Goal: Task Accomplishment & Management: Use online tool/utility

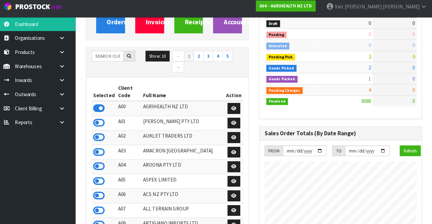
scroll to position [545, 170]
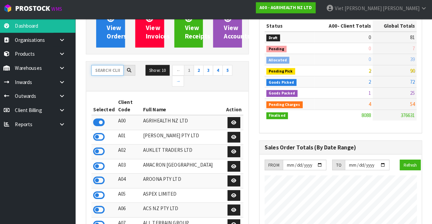
click at [108, 72] on input "text" at bounding box center [113, 71] width 32 height 10
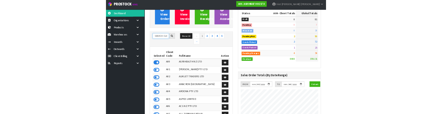
scroll to position [71, 0]
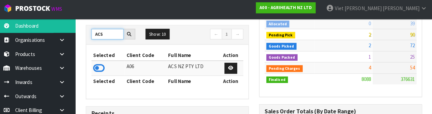
type input "ACS"
click at [105, 71] on icon at bounding box center [103, 69] width 11 height 10
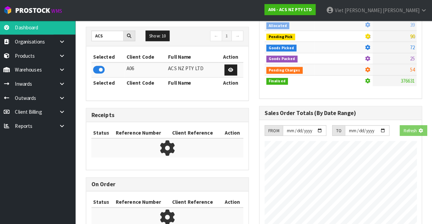
scroll to position [566, 170]
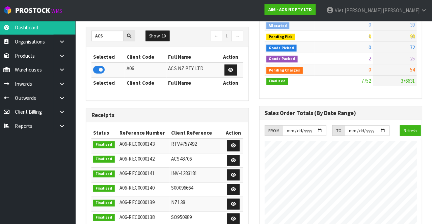
click at [68, 67] on icon at bounding box center [68, 68] width 6 height 5
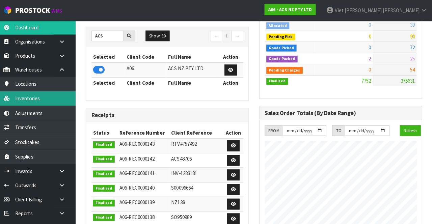
click at [27, 98] on link "Inventories" at bounding box center [40, 97] width 81 height 14
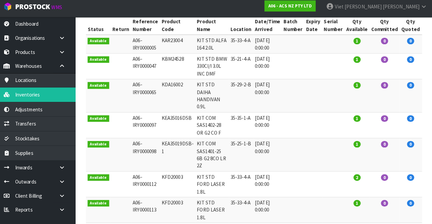
click at [116, 86] on td at bounding box center [126, 98] width 20 height 33
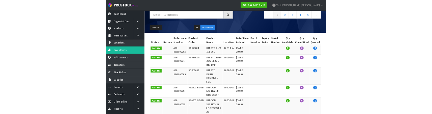
scroll to position [52, 0]
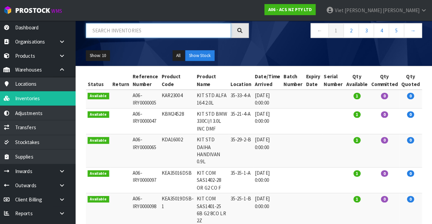
click at [110, 27] on input "text" at bounding box center [162, 30] width 143 height 15
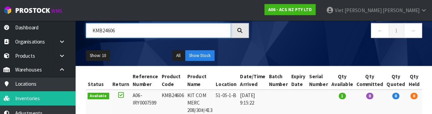
type input "KMB24606"
click at [245, 28] on icon at bounding box center [242, 30] width 6 height 6
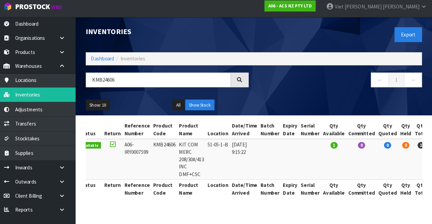
scroll to position [0, 0]
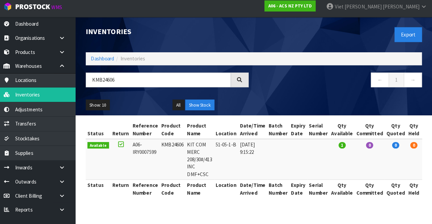
copy td "KMB24606"
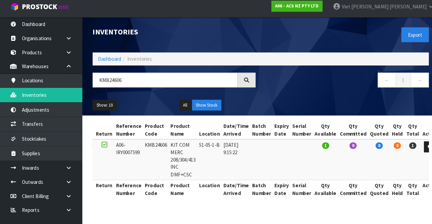
scroll to position [5, 0]
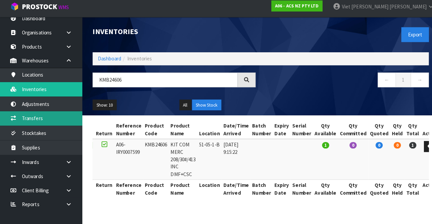
click at [21, 120] on link "Transfers" at bounding box center [40, 120] width 81 height 14
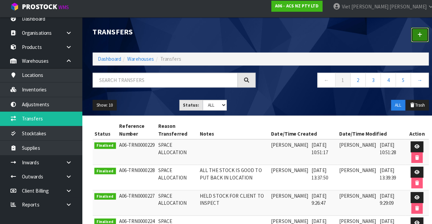
click at [413, 39] on icon at bounding box center [413, 37] width 5 height 5
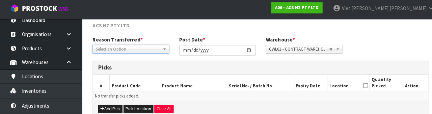
scroll to position [78, 0]
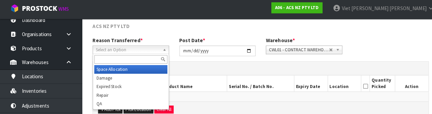
click at [108, 53] on span "Select an Option" at bounding box center [125, 51] width 63 height 8
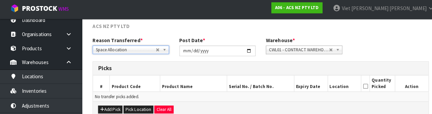
click at [341, 105] on div "Add Pick Pick Location Clear All" at bounding box center [257, 109] width 330 height 15
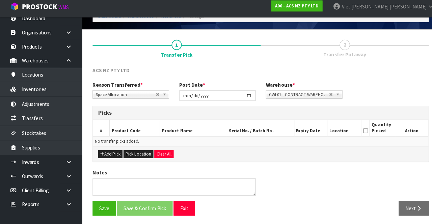
scroll to position [36, 0]
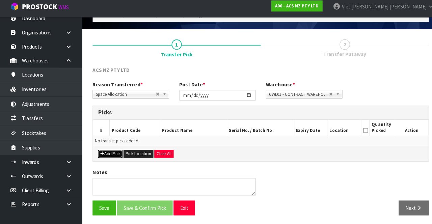
click at [102, 153] on button "Add Pick" at bounding box center [109, 155] width 24 height 8
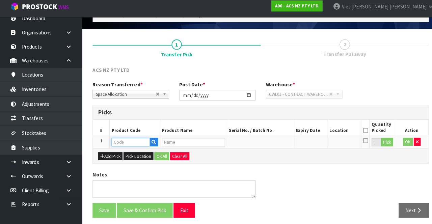
click at [116, 141] on input "text" at bounding box center [129, 143] width 38 height 8
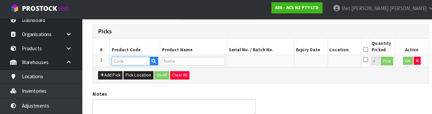
scroll to position [117, 0]
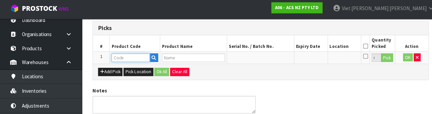
paste input "KMB24606"
type input "KMB24606"
click at [334, 83] on div "ACS NZ PTY LTD Reason Transferred * Space Allocation Damage Expired Stock Repai…" at bounding box center [256, 61] width 331 height 154
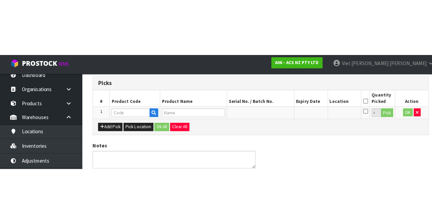
scroll to position [39, 0]
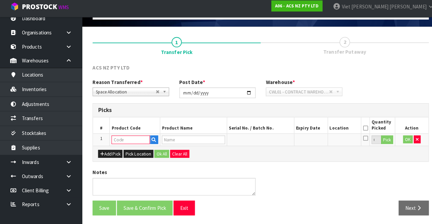
paste input "KMB24606"
type input "KMB24606"
click at [155, 138] on button "button" at bounding box center [151, 141] width 8 height 9
type input "KIT COM MERC 208/30#/413 INC DMF+CSC"
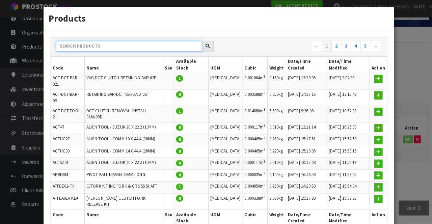
paste input "KMB24606"
type input "KMB24606"
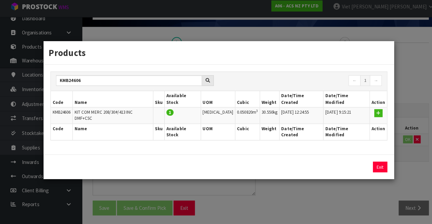
click at [402, 80] on div "Products KMB24606 ← 1 → Code Name Sku Available Stock UOM Cubic Weight Date/Tim…" at bounding box center [216, 112] width 432 height 224
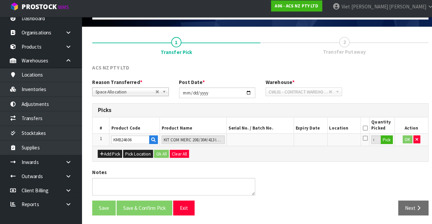
click at [316, 149] on div "Add Pick Pick Location Ok All Clear All" at bounding box center [257, 154] width 330 height 15
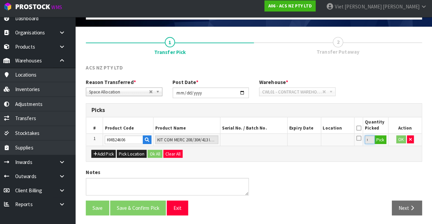
click at [368, 141] on input "0" at bounding box center [370, 141] width 9 height 8
click at [380, 142] on button "Pick" at bounding box center [381, 141] width 12 height 9
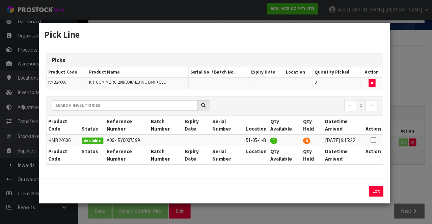
scroll to position [38, 0]
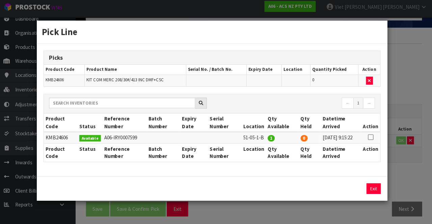
click at [371, 138] on icon at bounding box center [371, 138] width 5 height 0
click at [349, 191] on button "Assign Pick" at bounding box center [352, 189] width 28 height 10
type input "1"
click at [410, 107] on div "Pick Line Picks Product Code Product Name Serial No. / Batch No. Expiry Date Lo…" at bounding box center [216, 112] width 432 height 224
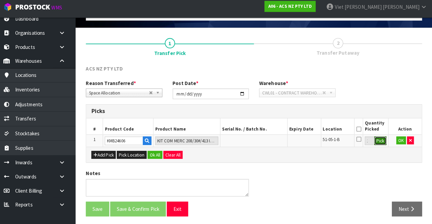
scroll to position [39, 0]
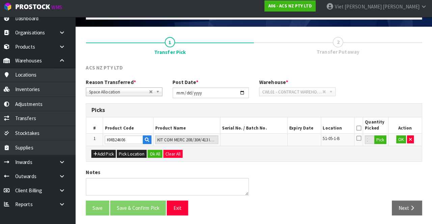
click at [359, 130] on icon at bounding box center [359, 130] width 5 height 0
click at [397, 141] on button "OK" at bounding box center [401, 141] width 9 height 8
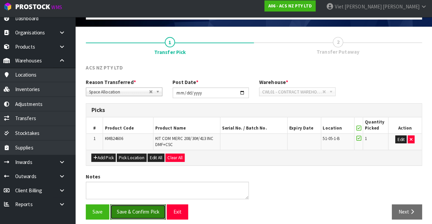
click at [137, 211] on button "Save & Confirm Pick" at bounding box center [142, 212] width 55 height 15
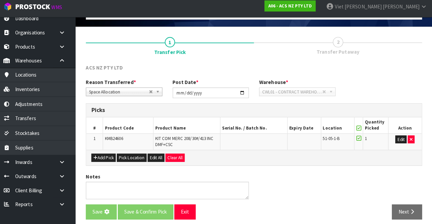
scroll to position [0, 0]
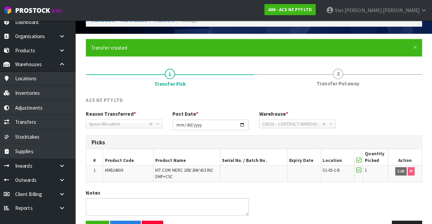
scroll to position [34, 0]
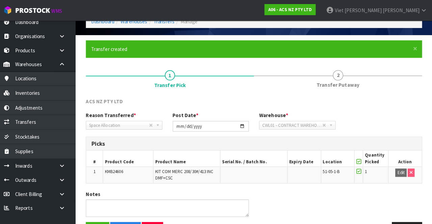
click at [340, 75] on span "2" at bounding box center [339, 74] width 10 height 10
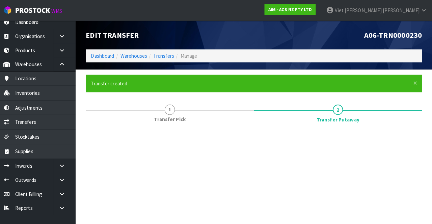
scroll to position [0, 0]
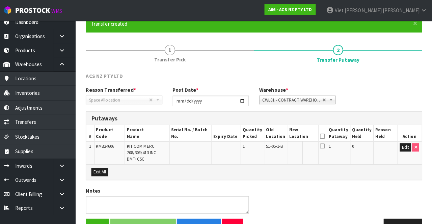
click at [115, 51] on link "1 Transfer Pick" at bounding box center [174, 52] width 166 height 27
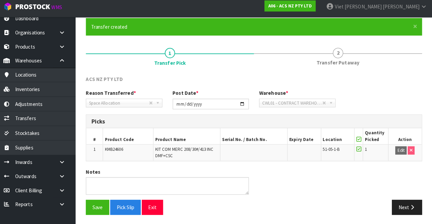
click at [356, 54] on link "2 Transfer Putaway" at bounding box center [340, 59] width 166 height 27
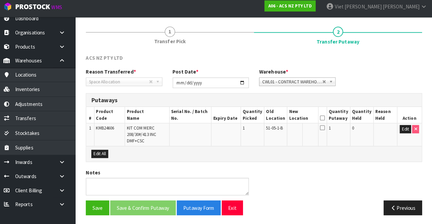
scroll to position [73, 0]
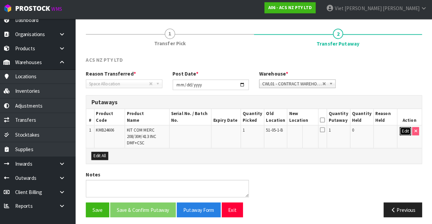
click at [404, 132] on button "Edit" at bounding box center [405, 131] width 11 height 8
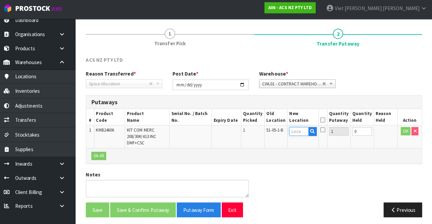
click at [303, 129] on input "text" at bounding box center [301, 131] width 19 height 8
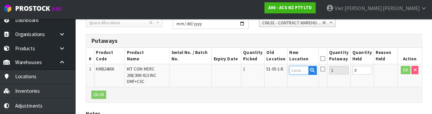
scroll to position [142, 0]
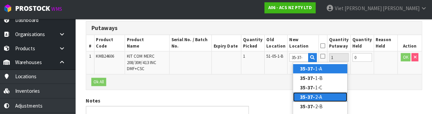
click at [328, 94] on link "35-37- 2-A" at bounding box center [321, 97] width 53 height 9
type input "35-37-2-A"
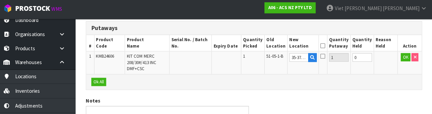
click at [378, 91] on div "ACS NZ PTY LTD Reason Transferred * Space Allocation Damage Expired Stock Repai…" at bounding box center [256, 66] width 331 height 164
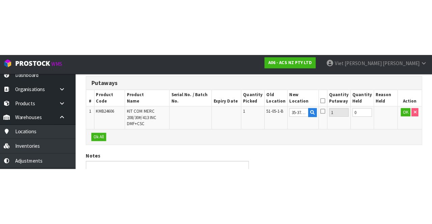
scroll to position [73, 0]
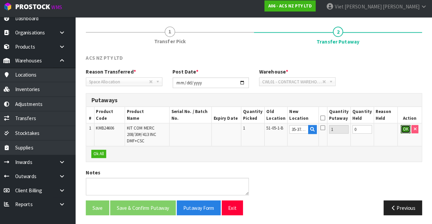
click at [402, 129] on button "OK" at bounding box center [405, 131] width 9 height 8
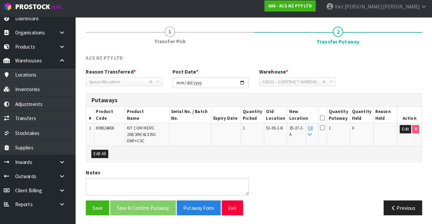
click at [327, 129] on icon at bounding box center [324, 129] width 5 height 5
click at [0, 0] on input "checkbox" at bounding box center [0, 0] width 0 height 0
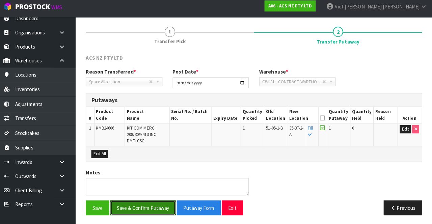
click at [134, 203] on button "Save & Confirm Putaway" at bounding box center [147, 208] width 65 height 15
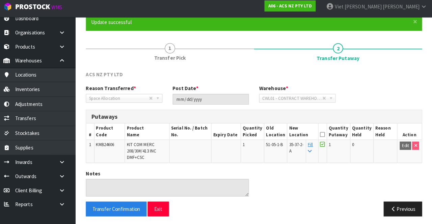
scroll to position [58, 0]
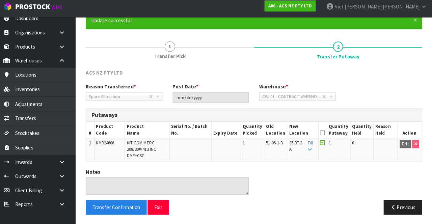
click at [175, 48] on span "1" at bounding box center [174, 50] width 10 height 10
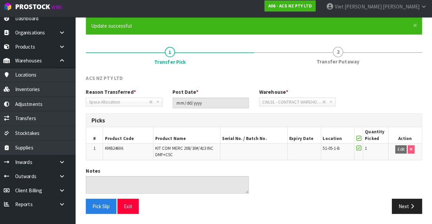
scroll to position [52, 0]
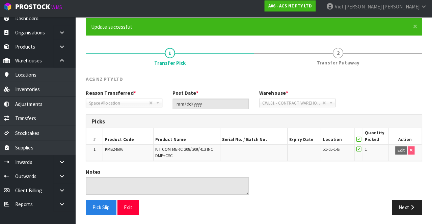
click at [339, 55] on span "2" at bounding box center [339, 56] width 10 height 10
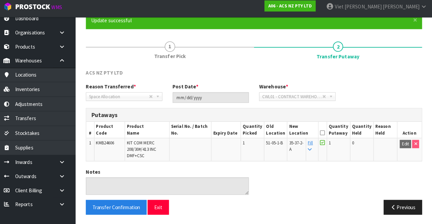
click at [182, 59] on span "Transfer Pick" at bounding box center [173, 58] width 31 height 7
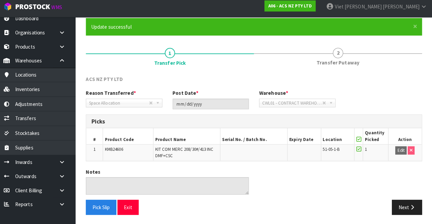
click at [351, 60] on link "2 Transfer Putaway" at bounding box center [340, 59] width 166 height 27
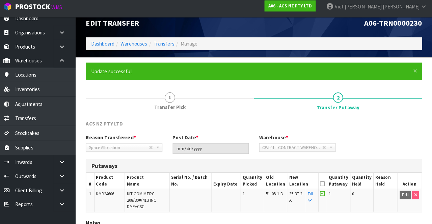
scroll to position [14, 0]
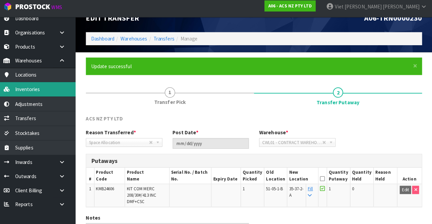
click at [27, 92] on link "Inventories" at bounding box center [40, 91] width 81 height 14
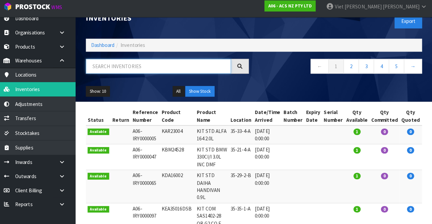
click at [116, 66] on input "text" at bounding box center [162, 68] width 143 height 15
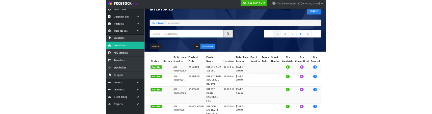
scroll to position [16, 0]
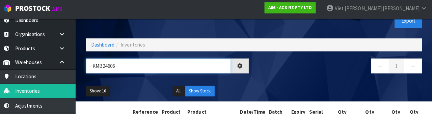
type input "KMB24606"
click at [314, 80] on div "← 1 →" at bounding box center [342, 70] width 171 height 22
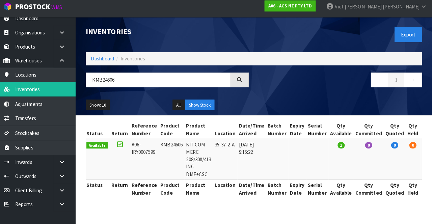
scroll to position [0, 0]
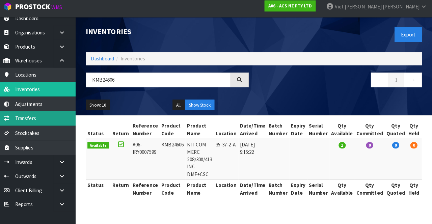
click at [32, 116] on link "Transfers" at bounding box center [40, 120] width 81 height 14
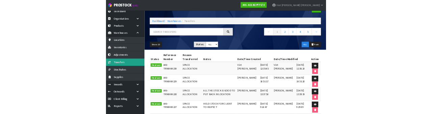
scroll to position [20, 0]
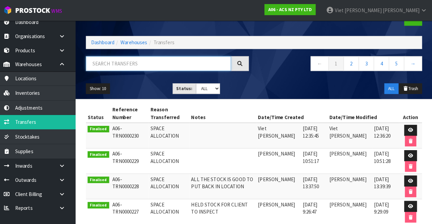
click at [116, 61] on input "text" at bounding box center [162, 62] width 143 height 15
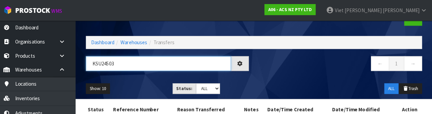
type input "KSU24503"
click at [304, 79] on div "Show: 10 5 10 25 50 Status: Draft Pending Pick Goods Picked Finalised ALL ALL T…" at bounding box center [256, 87] width 341 height 21
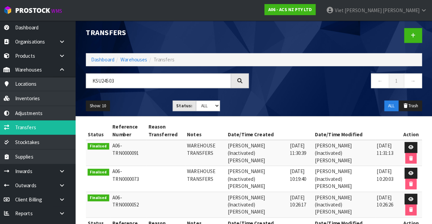
scroll to position [0, 0]
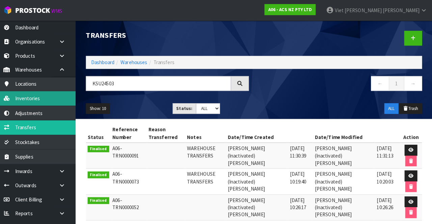
click at [28, 96] on link "Inventories" at bounding box center [40, 97] width 81 height 14
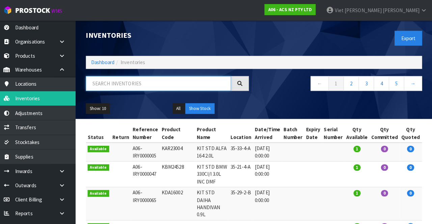
click at [116, 82] on input "text" at bounding box center [162, 82] width 143 height 15
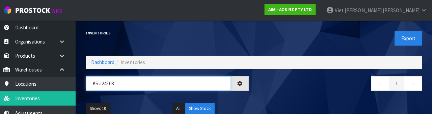
type input "KSU24503"
click at [319, 86] on nav "← 1 →" at bounding box center [342, 83] width 160 height 17
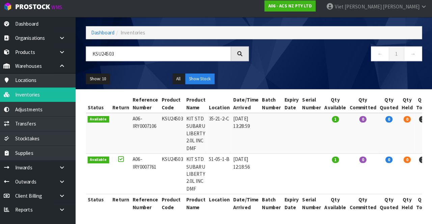
copy td "KSU24503"
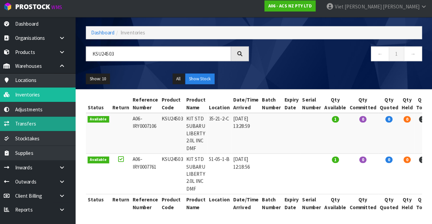
click at [55, 126] on link "Transfers" at bounding box center [40, 126] width 81 height 14
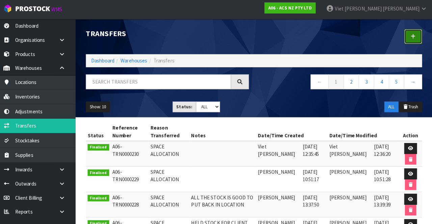
click at [409, 36] on link at bounding box center [414, 37] width 18 height 15
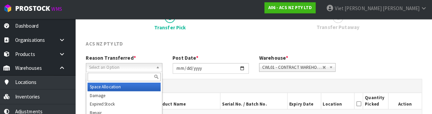
scroll to position [69, 0]
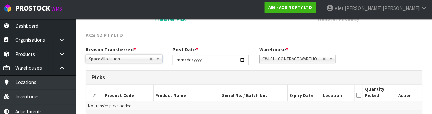
click at [218, 28] on link "1 Transfer Pick" at bounding box center [174, 14] width 166 height 27
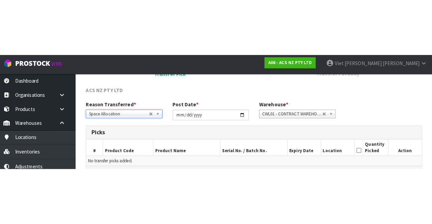
scroll to position [36, 0]
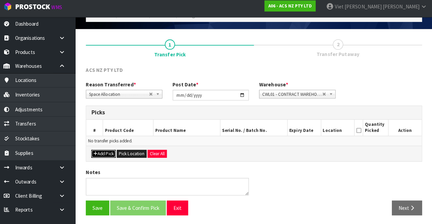
click at [105, 157] on button "Add Pick" at bounding box center [109, 155] width 24 height 8
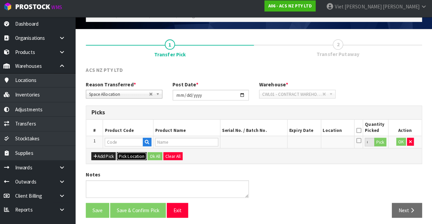
click at [135, 157] on button "Pick Location" at bounding box center [136, 157] width 29 height 8
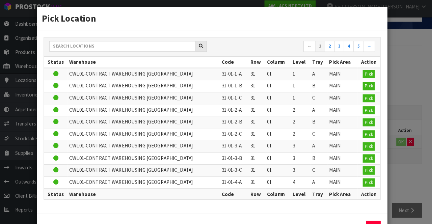
click at [405, 54] on div "Pick Location ← 1 2 3 4 5 → Status Warehouse Code Row Column Level Tray Pick Ar…" at bounding box center [216, 112] width 432 height 224
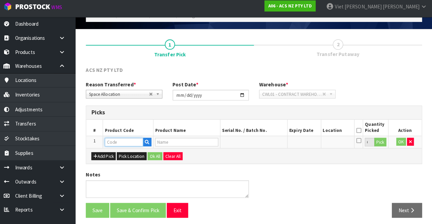
click at [126, 145] on input "text" at bounding box center [129, 143] width 38 height 8
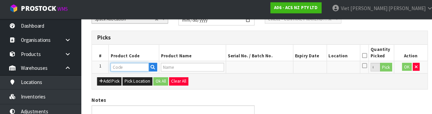
scroll to position [117, 0]
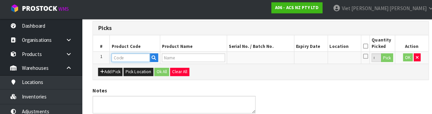
paste input "KSU24503"
type input "KSU24503"
type input "KIT STD SUBARU LIBERTY 2.0L INC DMF"
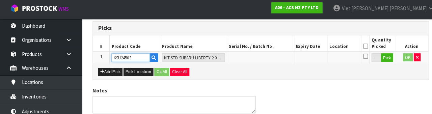
type input "KSU24503"
click at [259, 81] on div "ACS NZ PTY LTD Reason Transferred * Space Allocation Damage Expired Stock Repai…" at bounding box center [256, 61] width 331 height 154
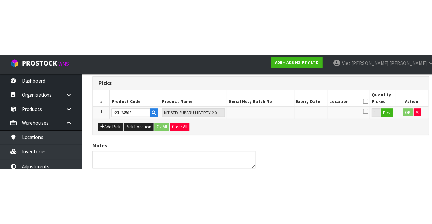
scroll to position [39, 0]
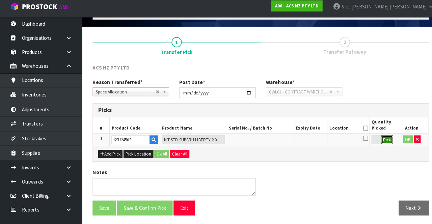
click at [379, 143] on button "Pick" at bounding box center [381, 141] width 12 height 9
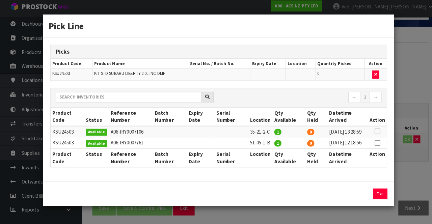
click at [374, 144] on icon at bounding box center [371, 144] width 5 height 0
click at [350, 197] on button "Assign Pick" at bounding box center [352, 194] width 28 height 10
type input "1"
click at [400, 178] on div "Pick Line Picks Product Code Product Name Serial No. / Batch No. Expiry Date Lo…" at bounding box center [216, 112] width 432 height 224
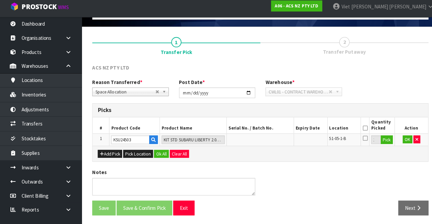
click at [358, 130] on icon at bounding box center [359, 130] width 5 height 0
click at [398, 138] on button "OK" at bounding box center [401, 141] width 9 height 8
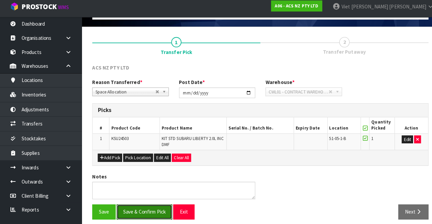
click at [136, 208] on button "Save & Confirm Pick" at bounding box center [142, 212] width 55 height 15
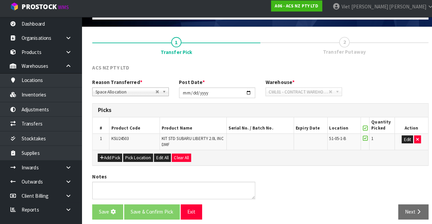
scroll to position [0, 0]
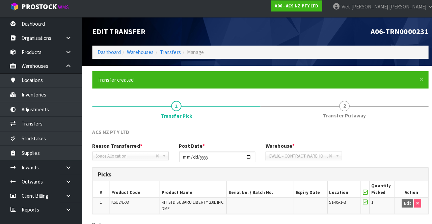
click at [326, 111] on link "2 Transfer Putaway" at bounding box center [340, 111] width 166 height 27
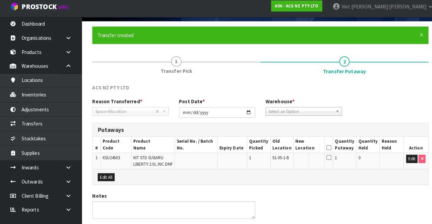
scroll to position [67, 0]
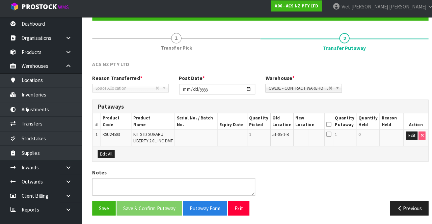
click at [326, 126] on icon at bounding box center [324, 126] width 5 height 0
click at [326, 134] on icon at bounding box center [324, 135] width 5 height 5
click at [326, 126] on icon at bounding box center [324, 126] width 5 height 0
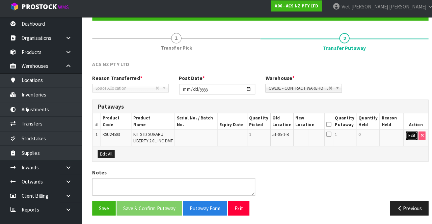
click at [402, 133] on button "Edit" at bounding box center [405, 137] width 11 height 8
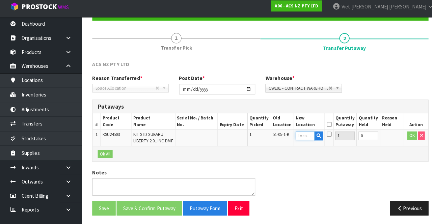
click at [298, 136] on input "text" at bounding box center [301, 137] width 19 height 8
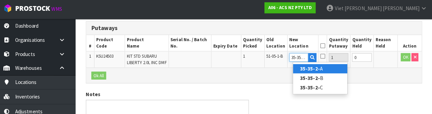
scroll to position [0, 1]
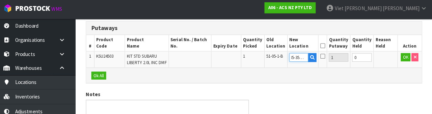
type input "35-35-2-A"
click at [354, 88] on div "ACS NZ PTY LTD Reason Transferred * Space Allocation Damage Expired Stock Repai…" at bounding box center [256, 63] width 331 height 158
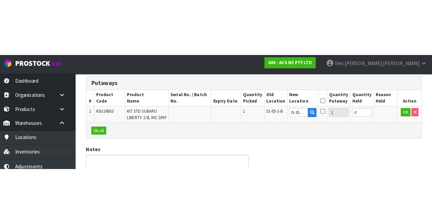
scroll to position [0, 0]
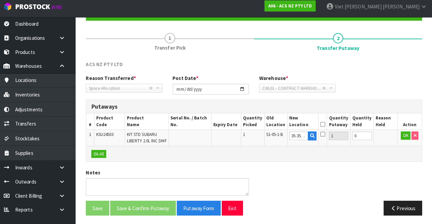
click at [327, 126] on icon at bounding box center [324, 126] width 5 height 0
click at [402, 136] on button "OK" at bounding box center [405, 137] width 9 height 8
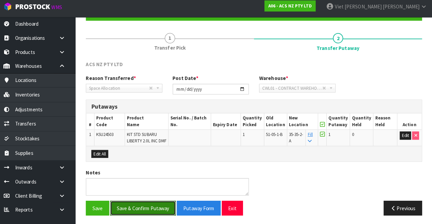
click at [151, 205] on button "Save & Confirm Putaway" at bounding box center [147, 208] width 65 height 15
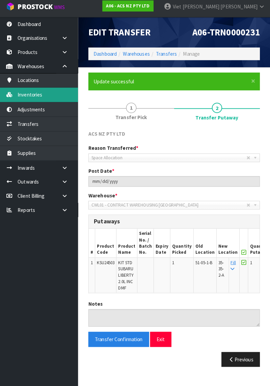
click at [25, 98] on link "Inventories" at bounding box center [40, 97] width 81 height 14
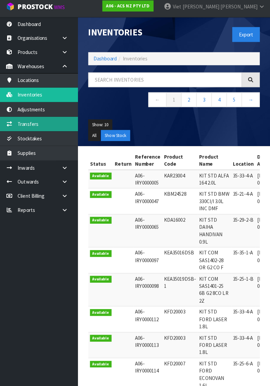
click at [26, 126] on link "Transfers" at bounding box center [40, 126] width 81 height 14
click at [27, 129] on link "Transfers" at bounding box center [40, 126] width 81 height 14
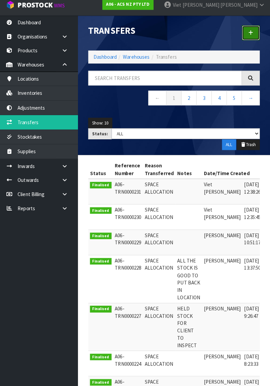
click at [252, 35] on icon at bounding box center [251, 37] width 5 height 5
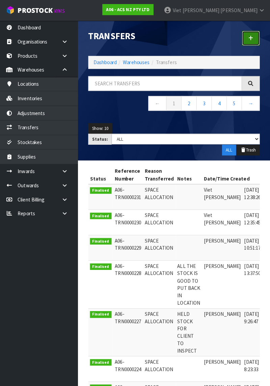
click at [256, 34] on link at bounding box center [252, 37] width 18 height 15
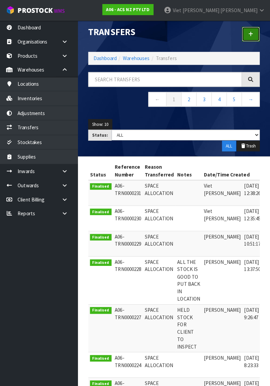
scroll to position [1, 0]
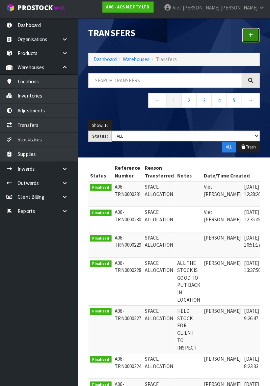
click at [257, 34] on link at bounding box center [252, 37] width 18 height 15
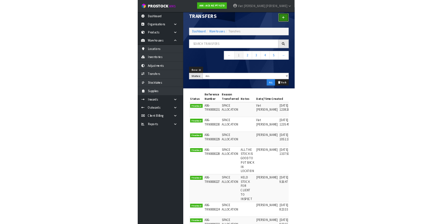
scroll to position [8, 0]
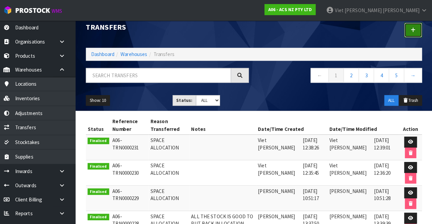
click at [419, 25] on link at bounding box center [414, 29] width 18 height 15
click at [413, 28] on icon at bounding box center [413, 29] width 5 height 5
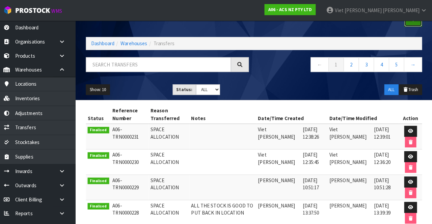
scroll to position [14, 0]
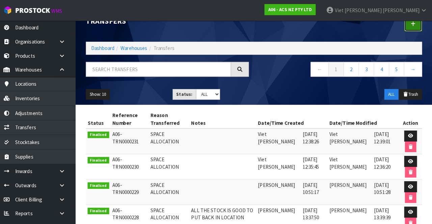
click at [412, 28] on link at bounding box center [414, 24] width 18 height 15
click at [412, 26] on link at bounding box center [414, 24] width 18 height 15
click at [412, 29] on link at bounding box center [414, 24] width 18 height 15
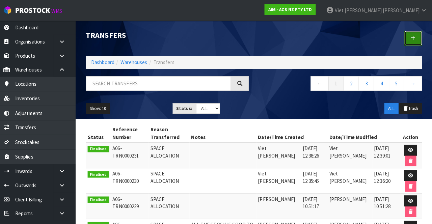
click at [413, 36] on icon at bounding box center [413, 37] width 5 height 5
click at [413, 40] on icon at bounding box center [413, 37] width 5 height 5
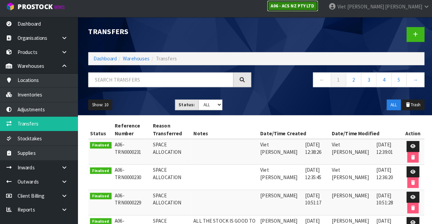
click at [314, 11] on strong "A06 - ACS NZ PTY LTD" at bounding box center [292, 9] width 43 height 6
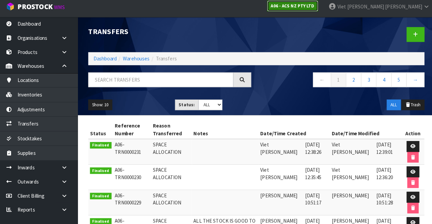
click at [314, 10] on strong "A06 - ACS NZ PTY LTD" at bounding box center [292, 9] width 43 height 6
click at [323, 18] on div "A06 - ACS NZ PTY LTD" at bounding box center [292, 9] width 60 height 19
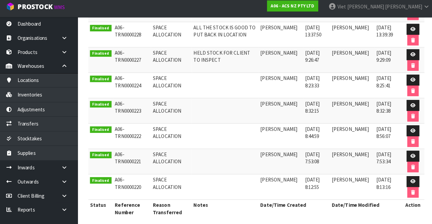
scroll to position [191, 0]
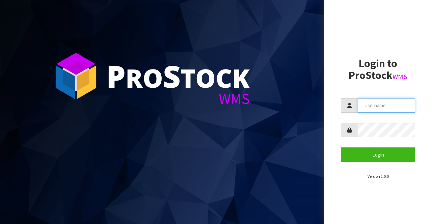
click at [388, 104] on input "text" at bounding box center [386, 105] width 57 height 15
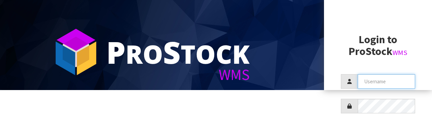
scroll to position [36, 0]
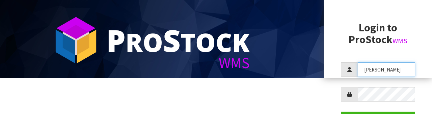
type input "[PERSON_NAME]"
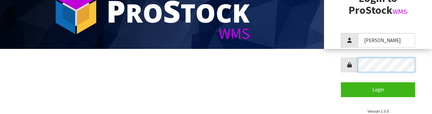
scroll to position [64, 0]
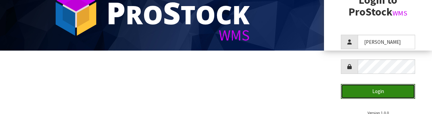
click at [390, 92] on button "Login" at bounding box center [378, 91] width 74 height 15
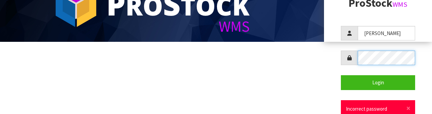
scroll to position [73, 0]
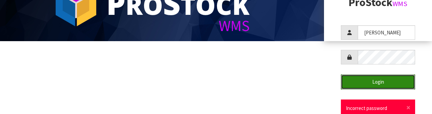
click at [399, 84] on button "Login" at bounding box center [378, 82] width 74 height 15
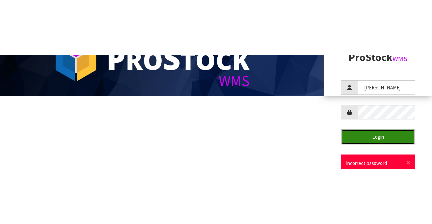
scroll to position [0, 0]
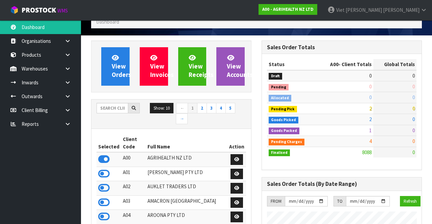
scroll to position [33, 0]
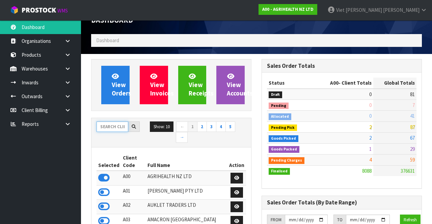
click at [107, 125] on input "text" at bounding box center [113, 127] width 32 height 10
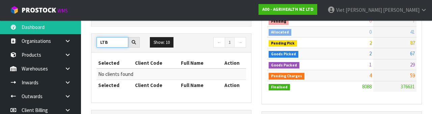
scroll to position [94, 0]
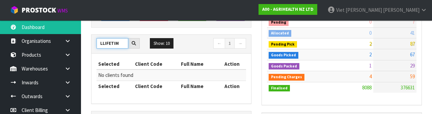
click at [102, 41] on input "LLIFETIM" at bounding box center [113, 43] width 32 height 10
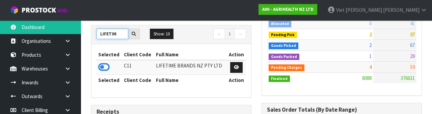
type input "LIFETIM"
click at [106, 71] on icon at bounding box center [103, 67] width 11 height 10
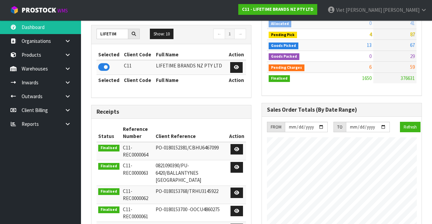
scroll to position [596, 170]
click at [65, 66] on icon at bounding box center [68, 68] width 6 height 5
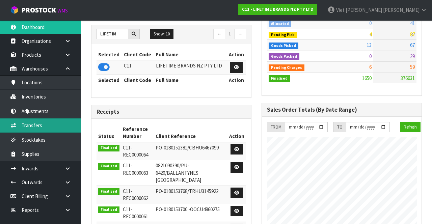
click at [21, 123] on link "Transfers" at bounding box center [40, 126] width 81 height 14
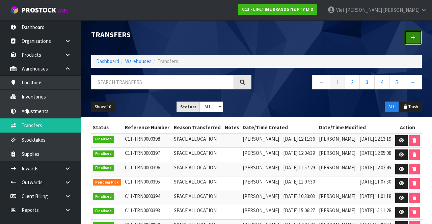
click at [418, 38] on link at bounding box center [414, 37] width 18 height 15
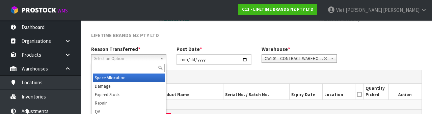
scroll to position [73, 0]
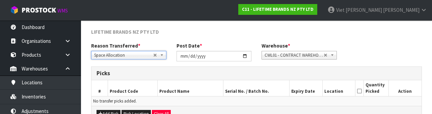
click at [395, 45] on div "Reason Transferred * Space Allocation Damage Expired Stock Repair QA Space Allo…" at bounding box center [256, 54] width 341 height 24
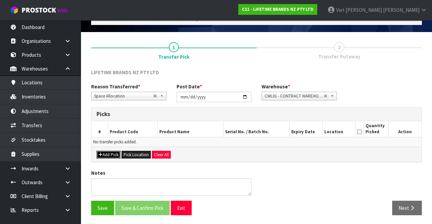
click at [104, 151] on button "Add Pick" at bounding box center [109, 155] width 24 height 8
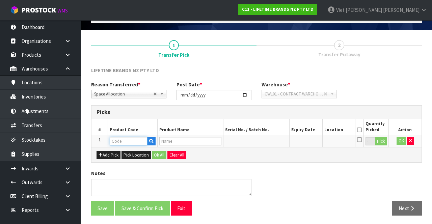
click at [120, 138] on input "text" at bounding box center [129, 141] width 38 height 8
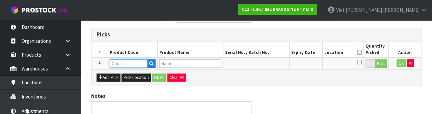
scroll to position [118, 0]
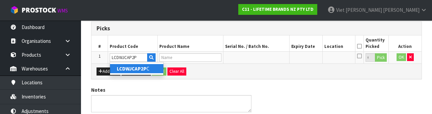
click at [131, 70] on strong "LCDWJCAP2P" at bounding box center [132, 69] width 30 height 6
type input "LCDWJCAP2PC"
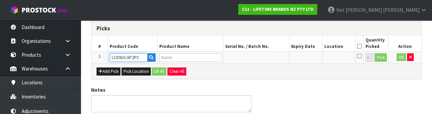
type input "[PERSON_NAME] CUP SET OF 2"
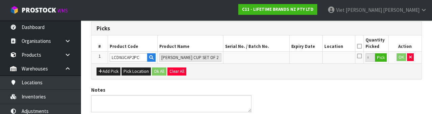
click at [355, 87] on div "Notes" at bounding box center [256, 101] width 341 height 31
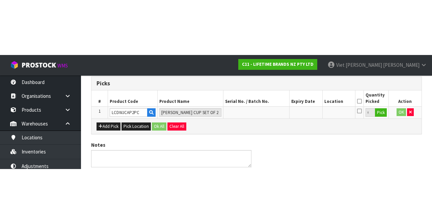
scroll to position [39, 0]
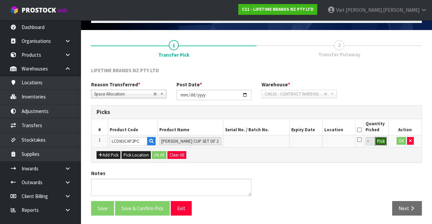
click at [381, 141] on button "Pick" at bounding box center [381, 141] width 12 height 9
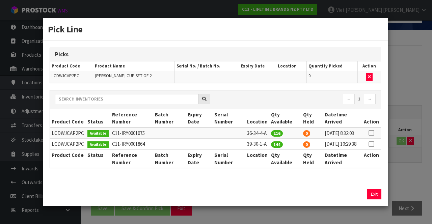
click at [371, 133] on icon at bounding box center [371, 133] width 5 height 0
click at [322, 199] on input "216" at bounding box center [322, 194] width 32 height 10
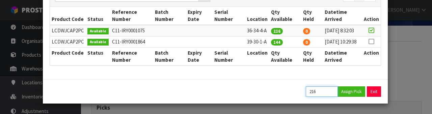
scroll to position [107, 0]
type input "204"
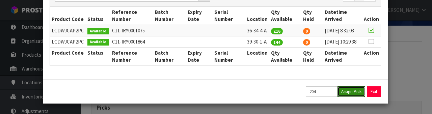
click at [356, 90] on button "Assign Pick" at bounding box center [352, 91] width 28 height 10
type input "204"
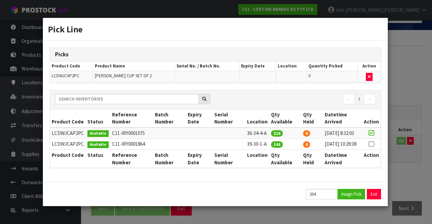
scroll to position [0, 0]
click at [376, 200] on button "Exit" at bounding box center [375, 194] width 14 height 10
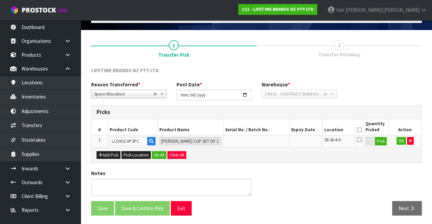
click at [359, 139] on icon at bounding box center [359, 139] width 5 height 5
click at [0, 0] on input "checkbox" at bounding box center [0, 0] width 0 height 0
click at [398, 141] on button "OK" at bounding box center [401, 141] width 9 height 8
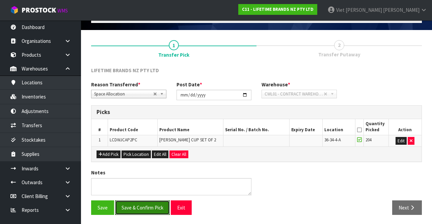
click at [131, 208] on button "Save & Confirm Pick" at bounding box center [142, 208] width 55 height 15
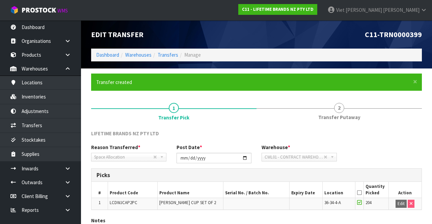
click at [347, 109] on link "2 Transfer Putaway" at bounding box center [340, 111] width 166 height 27
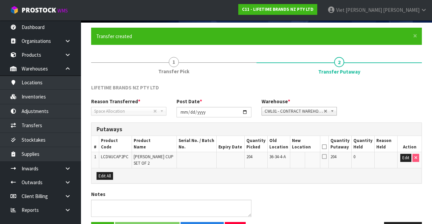
click at [137, 62] on link "1 Transfer Pick" at bounding box center [174, 65] width 166 height 27
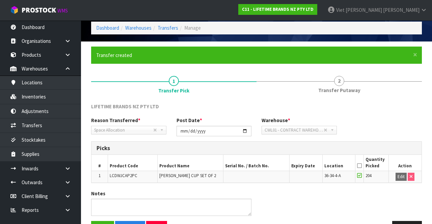
click at [358, 89] on span "Transfer Putaway" at bounding box center [340, 90] width 42 height 7
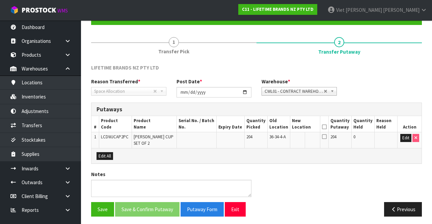
scroll to position [67, 0]
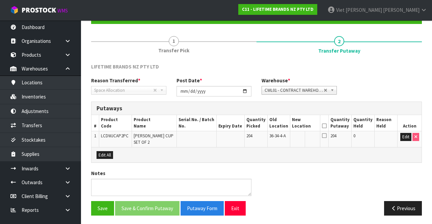
click at [146, 47] on link "1 Transfer Pick" at bounding box center [174, 44] width 166 height 27
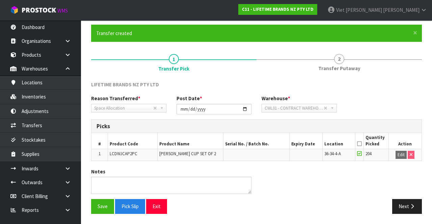
scroll to position [51, 0]
click at [361, 55] on link "2 Transfer Putaway" at bounding box center [340, 62] width 166 height 27
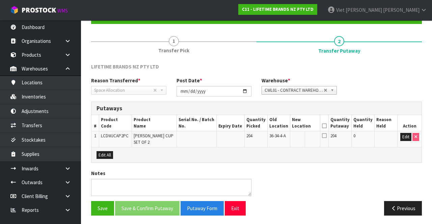
scroll to position [67, 0]
click at [403, 136] on button "Edit" at bounding box center [406, 137] width 11 height 8
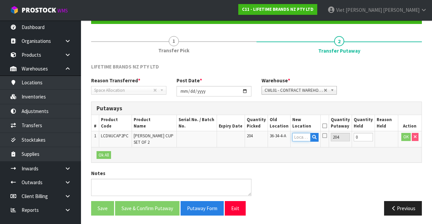
click at [299, 136] on input "text" at bounding box center [302, 137] width 18 height 8
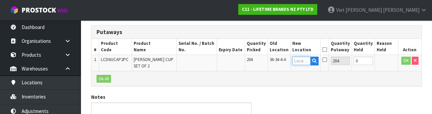
scroll to position [143, 0]
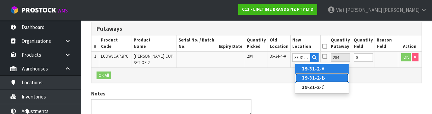
click at [334, 78] on link "39-31-2- B" at bounding box center [322, 77] width 53 height 9
type input "39-31-2-B"
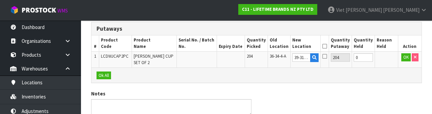
click at [327, 56] on icon at bounding box center [325, 56] width 5 height 5
click at [0, 0] on input "checkbox" at bounding box center [0, 0] width 0 height 0
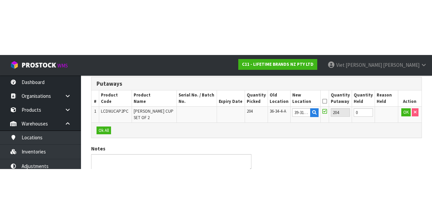
scroll to position [67, 0]
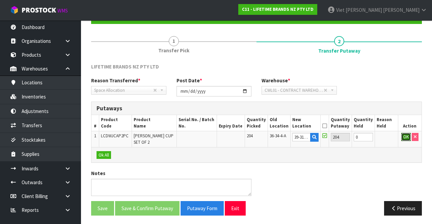
click at [402, 137] on button "OK" at bounding box center [406, 137] width 9 height 8
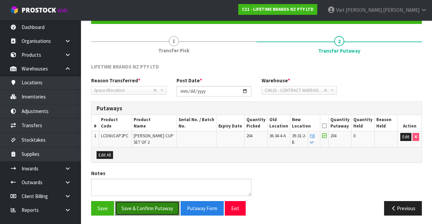
click at [130, 202] on button "Save & Confirm Putaway" at bounding box center [147, 208] width 65 height 15
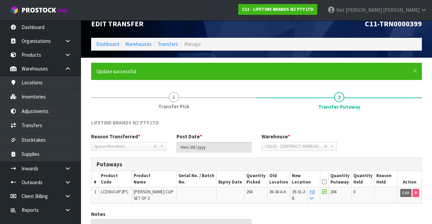
scroll to position [11, 0]
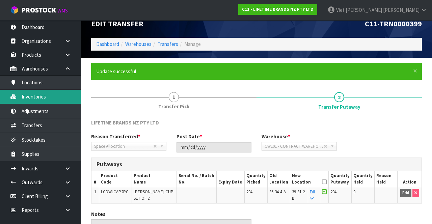
click at [23, 95] on link "Inventories" at bounding box center [40, 97] width 81 height 14
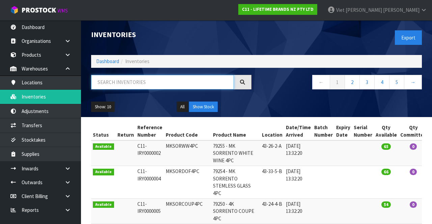
click at [127, 84] on input "text" at bounding box center [162, 82] width 143 height 15
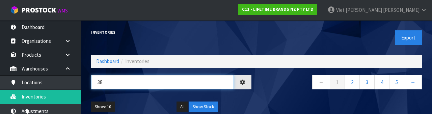
type input "3"
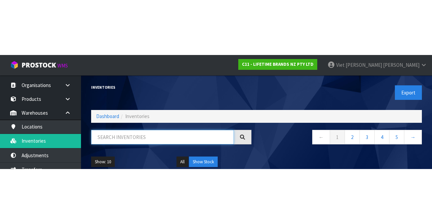
scroll to position [12, 0]
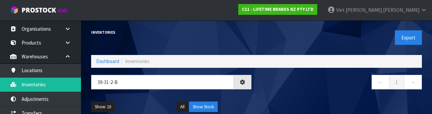
click at [308, 77] on nav "← 1 →" at bounding box center [342, 83] width 160 height 17
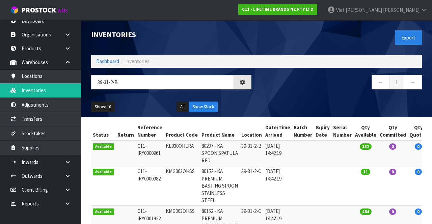
scroll to position [5, 0]
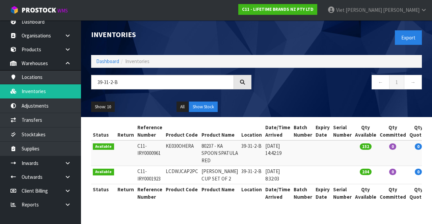
click at [242, 80] on icon at bounding box center [243, 82] width 6 height 6
copy td "KE030OHERA"
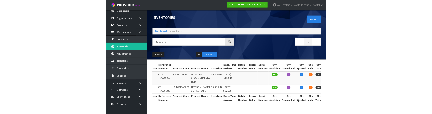
scroll to position [0, 0]
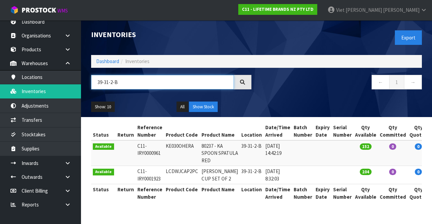
click at [186, 75] on input "39-31-2-B" at bounding box center [162, 82] width 143 height 15
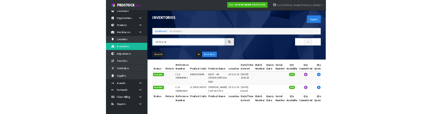
scroll to position [12, 0]
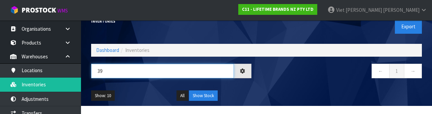
type input "3"
click at [107, 70] on input "text" at bounding box center [162, 71] width 143 height 15
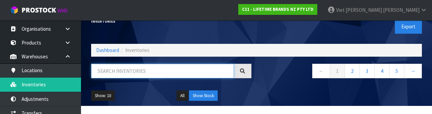
paste input "KE030OHERA"
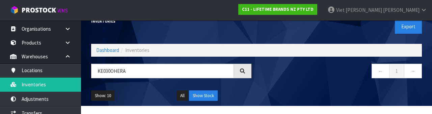
click at [297, 88] on div "Show: 10 5 10 25 50 All Show Stock" at bounding box center [256, 95] width 341 height 21
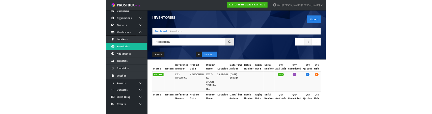
scroll to position [0, 0]
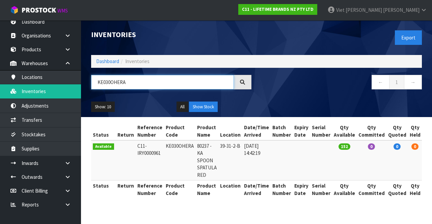
click at [137, 84] on input "KE030OHERA" at bounding box center [162, 82] width 143 height 15
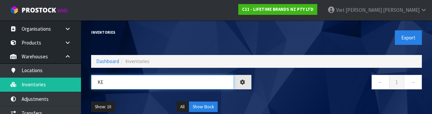
type input "K"
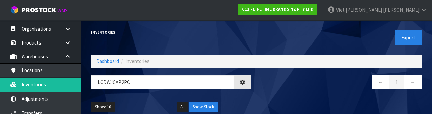
click at [336, 90] on nav "← 1 →" at bounding box center [342, 83] width 160 height 17
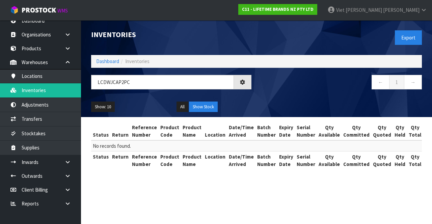
type input "LCDWJCAP2PC"
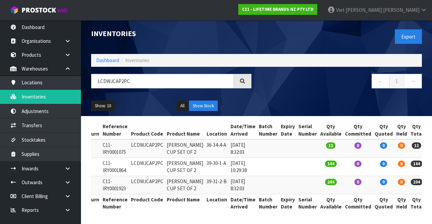
scroll to position [43, 0]
click at [428, 142] on link at bounding box center [434, 147] width 12 height 11
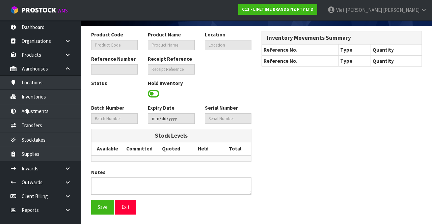
type input "LCDWJCAP2PC"
type input "[PERSON_NAME] CUP SET OF 2"
type input "36-34-4-A"
type input "C11-IRY0001075"
type input "C11-REC0000024"
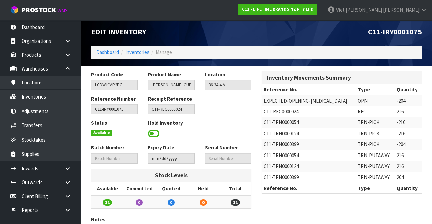
scroll to position [2, 0]
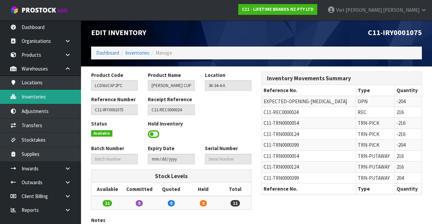
click at [31, 94] on link "Inventories" at bounding box center [40, 97] width 81 height 14
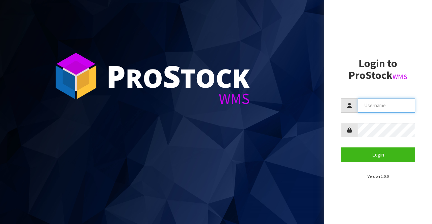
click at [400, 105] on input "text" at bounding box center [386, 105] width 57 height 15
